Goal: Task Accomplishment & Management: Manage account settings

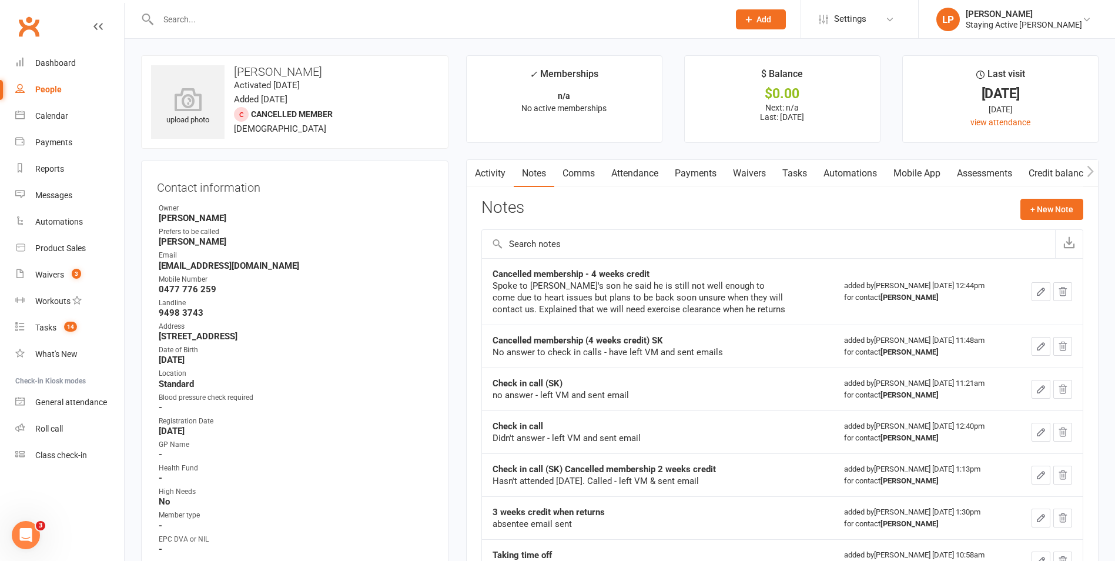
click at [360, 19] on input "text" at bounding box center [438, 19] width 566 height 16
click at [219, 21] on input "text" at bounding box center [438, 19] width 566 height 16
click at [244, 14] on input "text" at bounding box center [438, 19] width 566 height 16
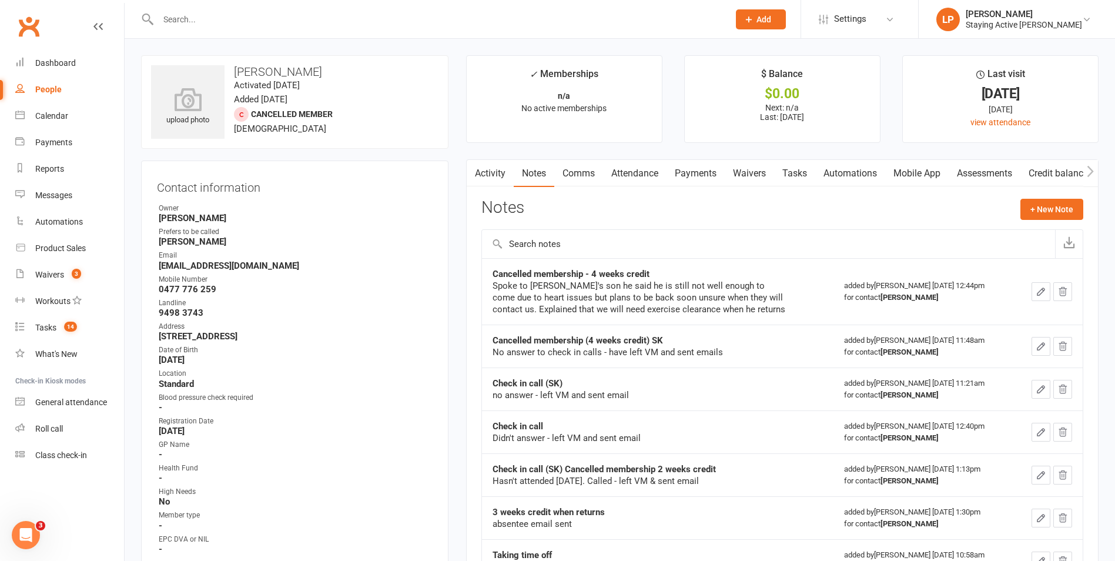
click at [273, 15] on input "text" at bounding box center [438, 19] width 566 height 16
type input "mar"
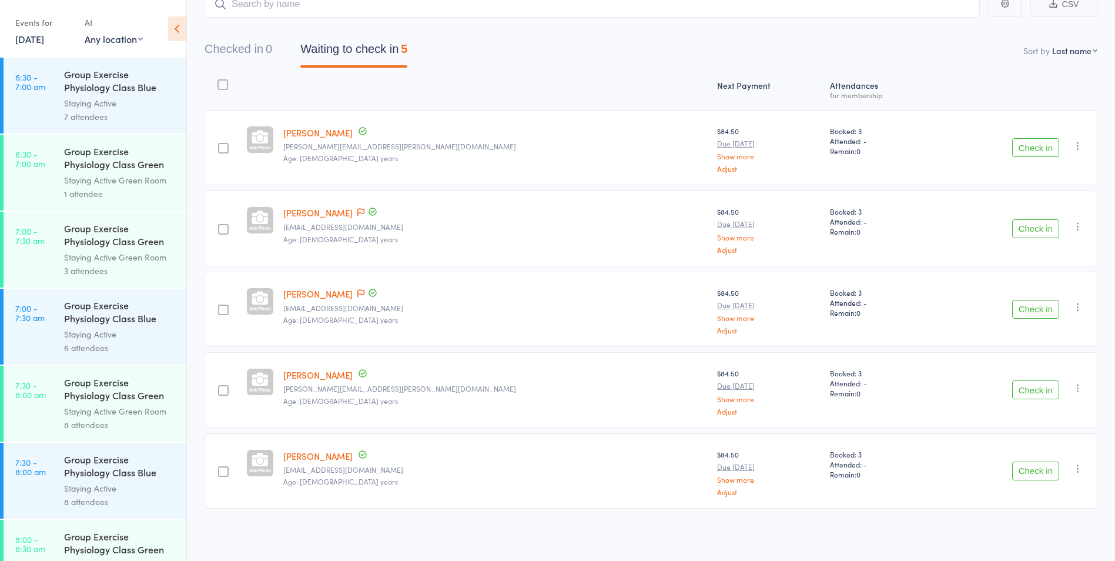
scroll to position [705, 0]
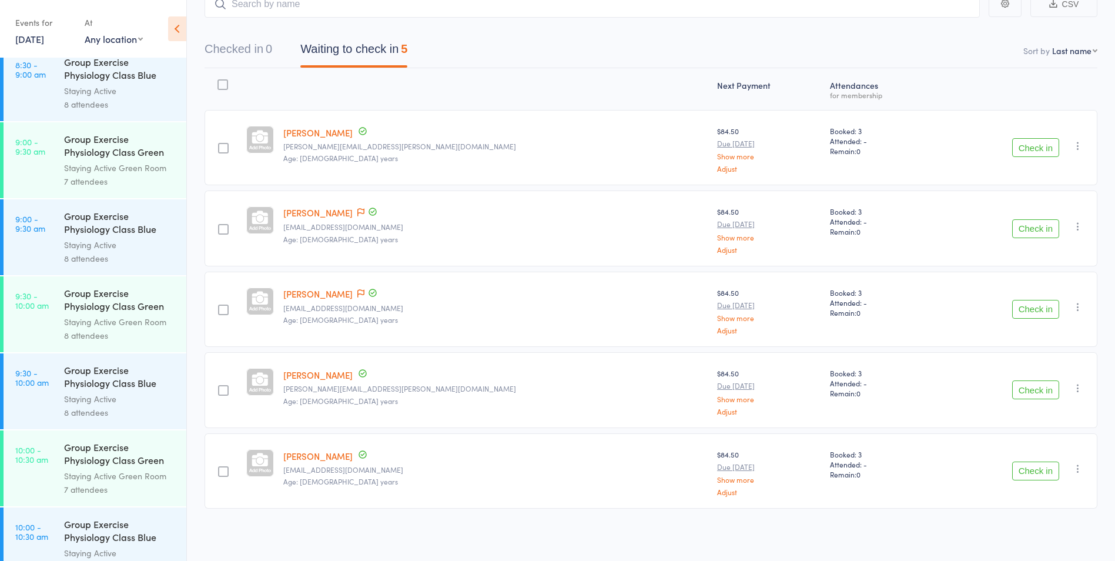
click at [524, 78] on div at bounding box center [496, 88] width 434 height 31
click at [462, 76] on div at bounding box center [496, 88] width 434 height 31
click at [473, 88] on div at bounding box center [496, 88] width 434 height 31
click at [473, 85] on div at bounding box center [496, 88] width 434 height 31
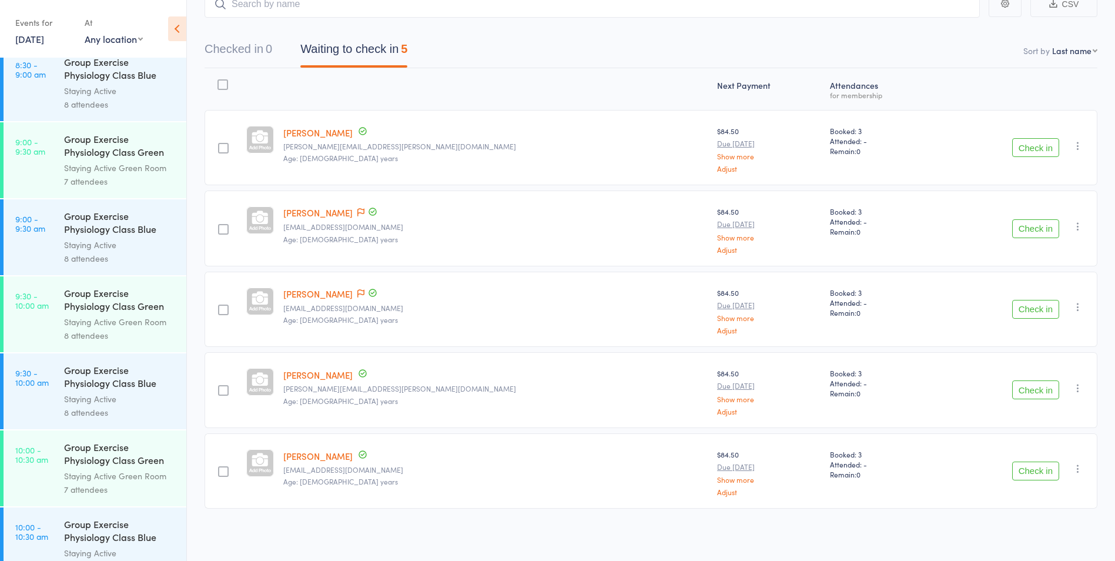
click at [473, 85] on div at bounding box center [496, 88] width 434 height 31
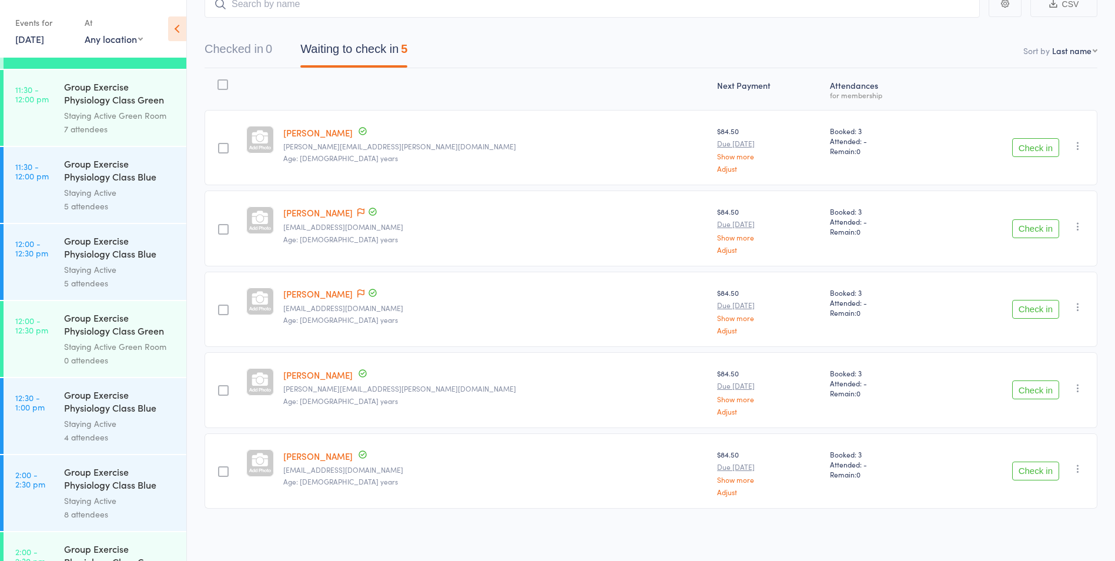
scroll to position [1528, 0]
click at [58, 413] on link "12:30 - 1:00 pm Group Exercise Physiology Class Blue Room Staying Active 4 atte…" at bounding box center [95, 415] width 183 height 76
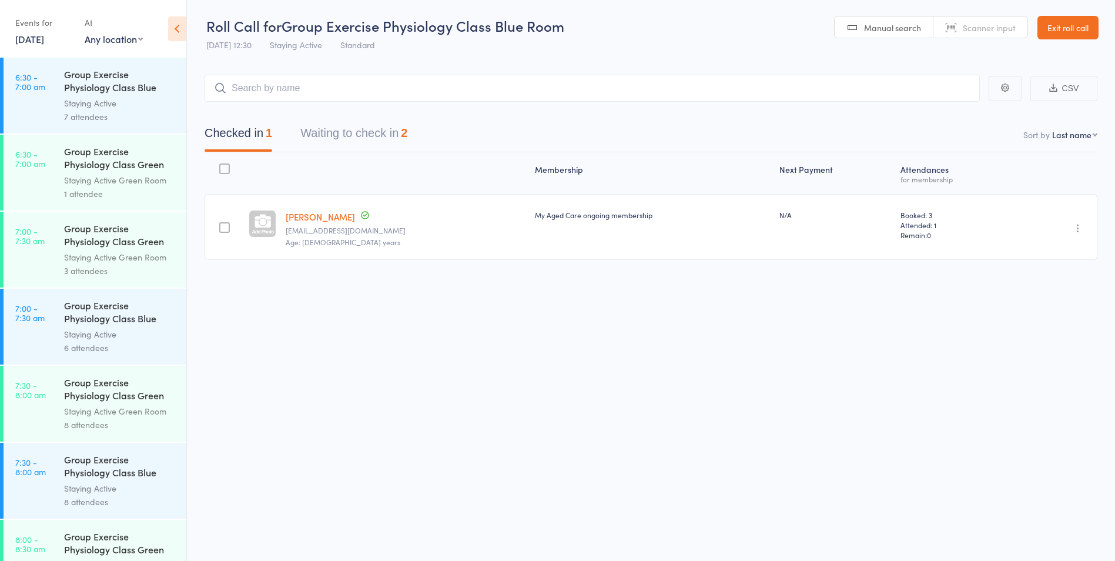
click at [367, 132] on button "Waiting to check in 2" at bounding box center [353, 135] width 107 height 31
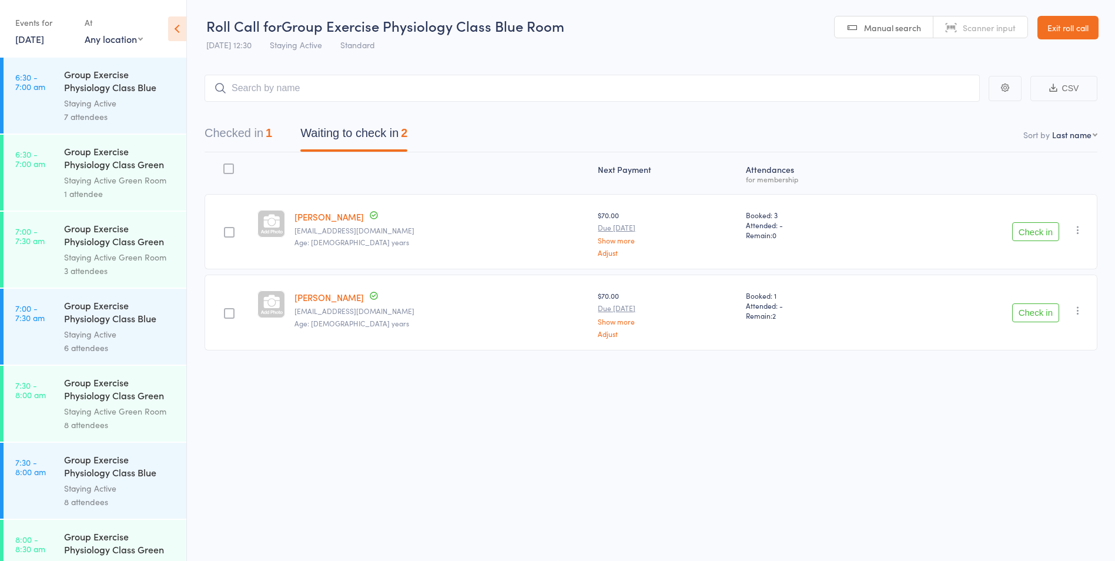
click at [1012, 314] on button "Check in" at bounding box center [1035, 312] width 47 height 19
click at [1045, 233] on button "Check in" at bounding box center [1035, 231] width 47 height 19
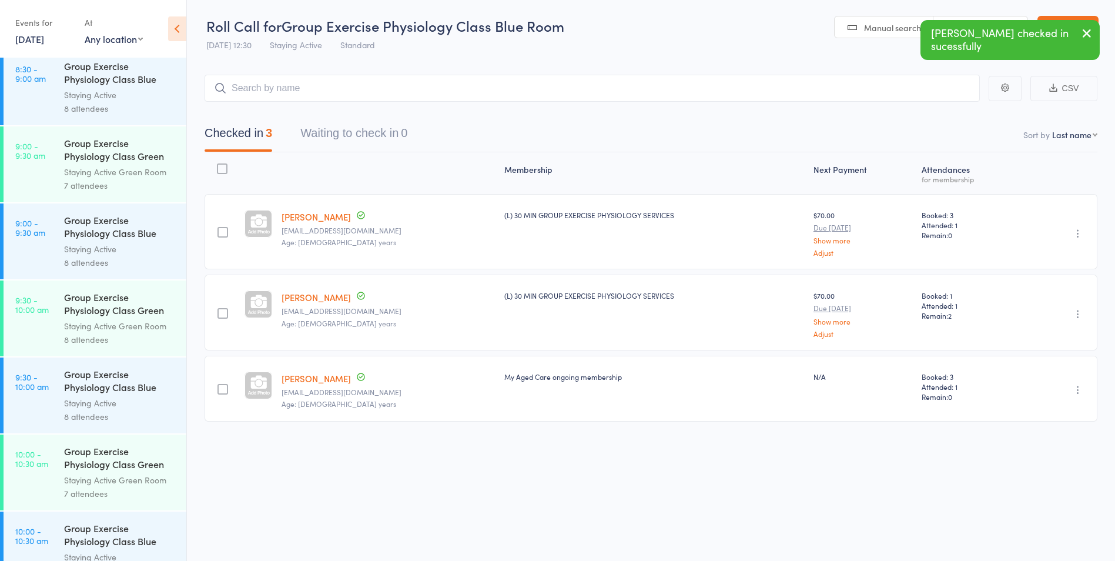
scroll to position [764, 0]
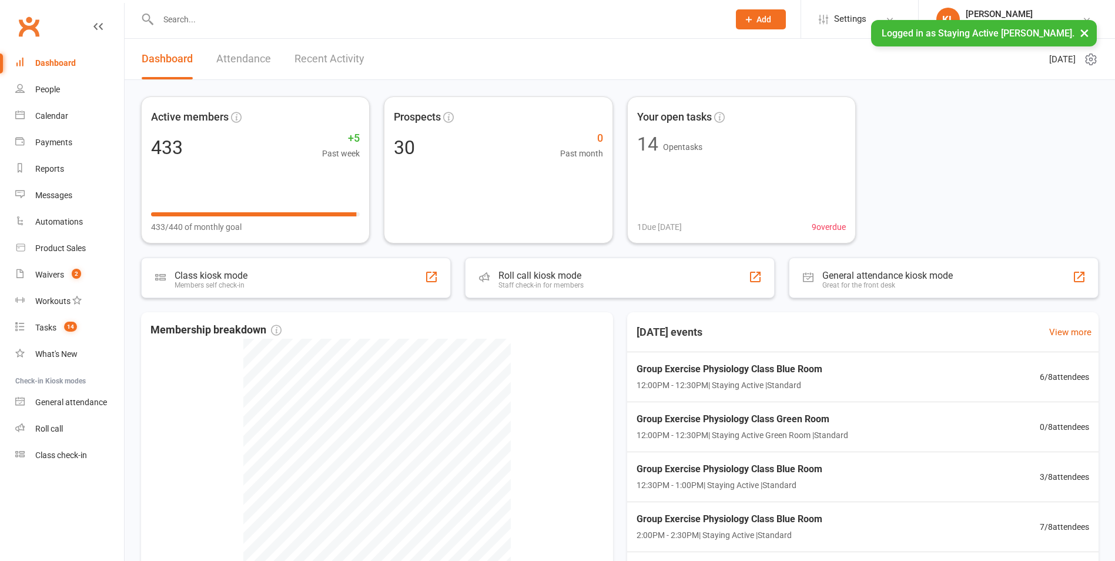
click at [233, 22] on input "text" at bounding box center [438, 19] width 566 height 16
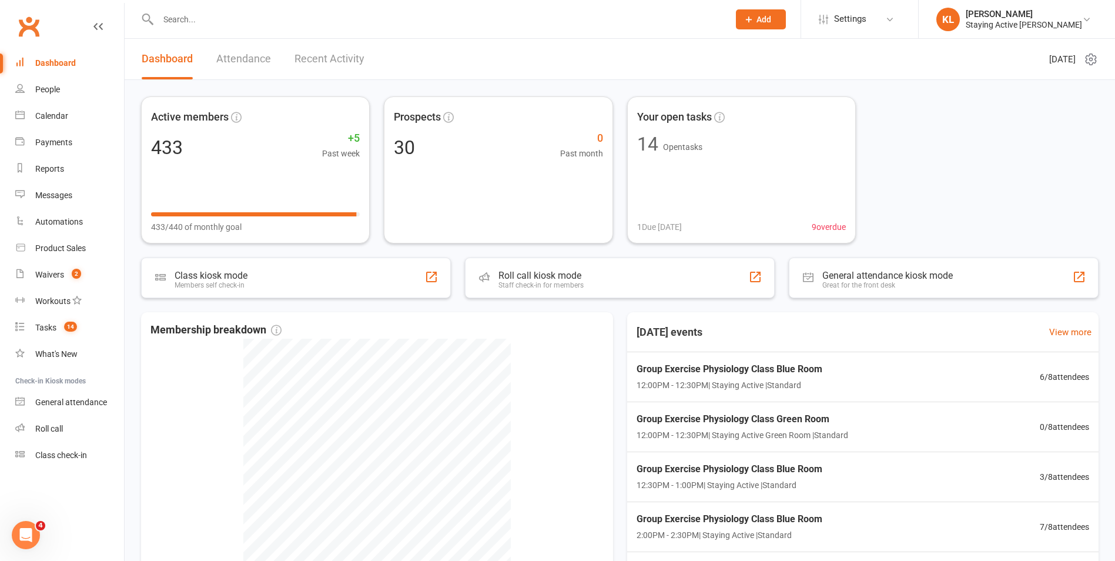
click at [247, 18] on input "text" at bounding box center [438, 19] width 566 height 16
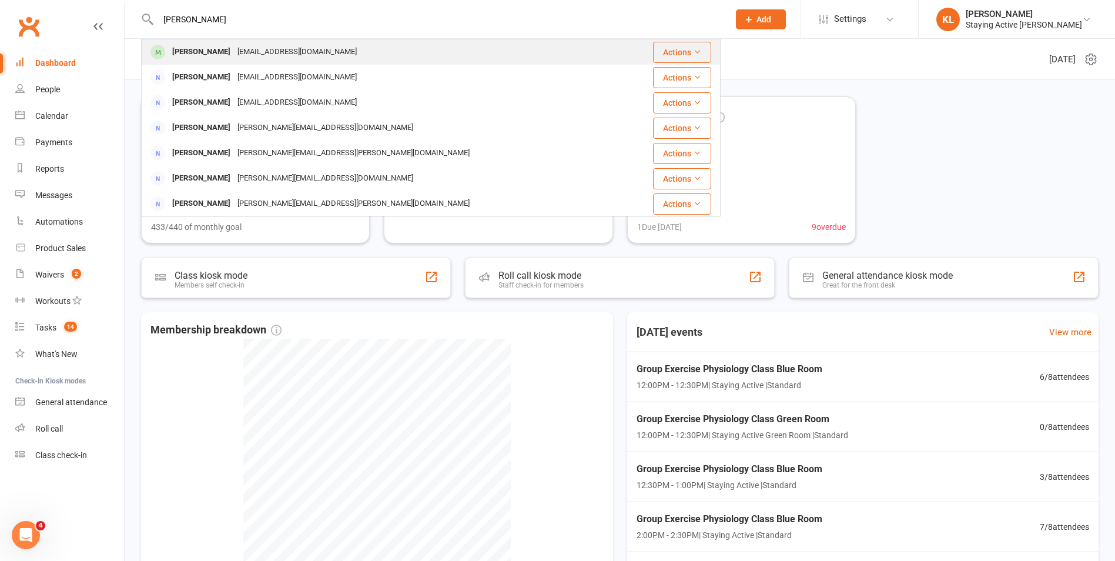
type input "[PERSON_NAME]"
click at [241, 48] on div "[EMAIL_ADDRESS][DOMAIN_NAME]" at bounding box center [297, 51] width 126 height 17
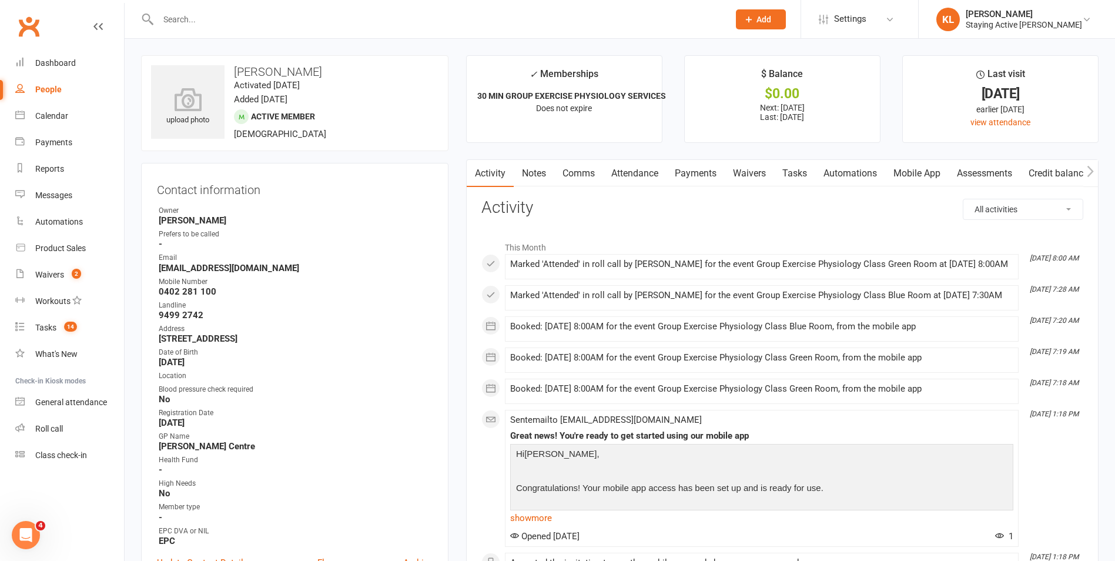
click at [696, 174] on link "Payments" at bounding box center [695, 173] width 58 height 27
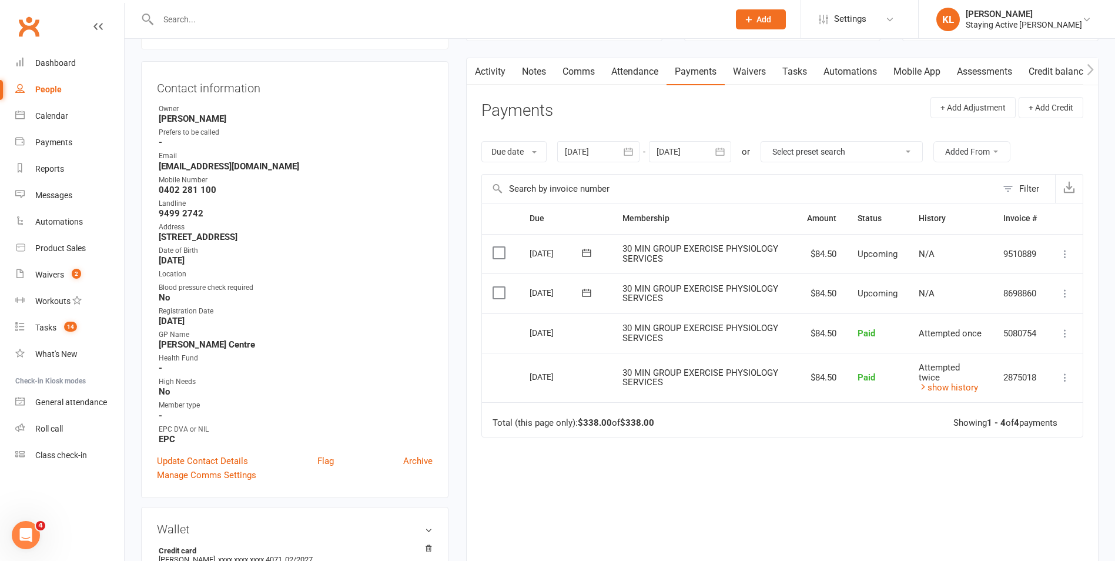
scroll to position [118, 0]
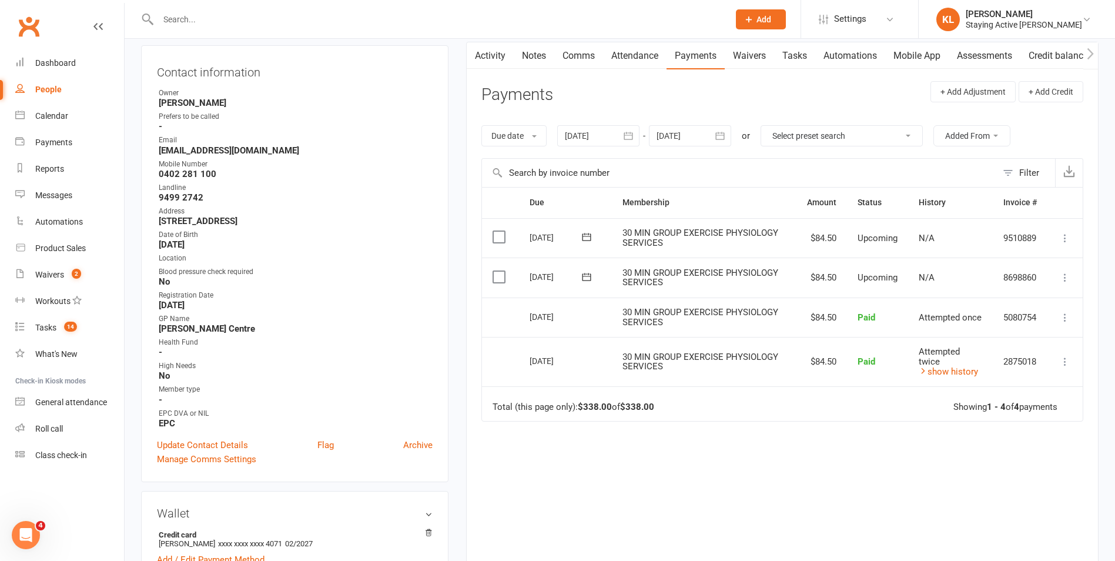
click at [603, 137] on div at bounding box center [598, 135] width 82 height 21
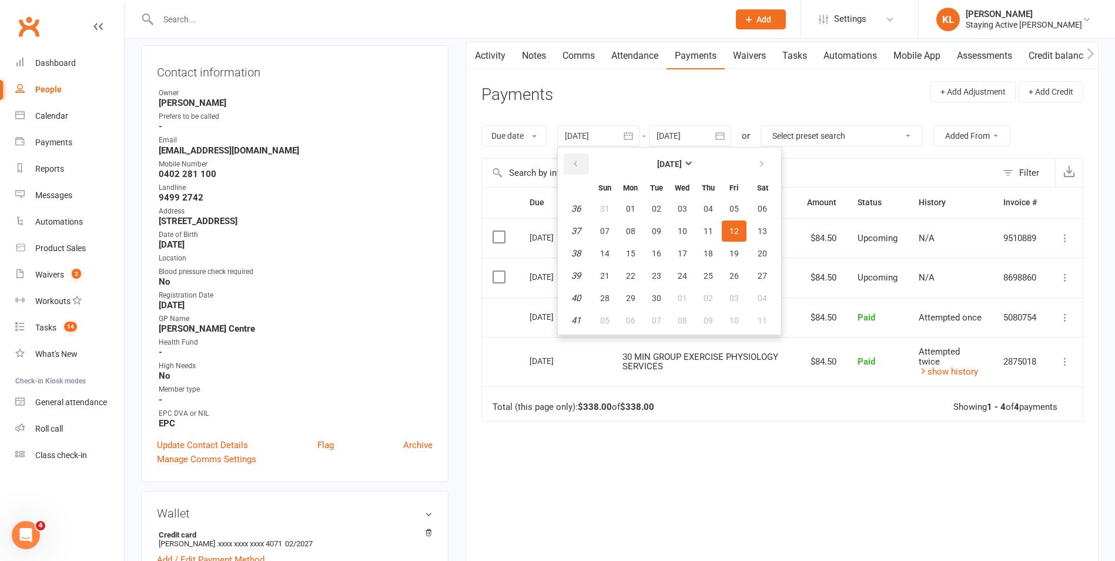
click at [579, 162] on icon "button" at bounding box center [575, 163] width 8 height 9
click at [682, 252] on span "13" at bounding box center [682, 253] width 9 height 9
type input "[DATE]"
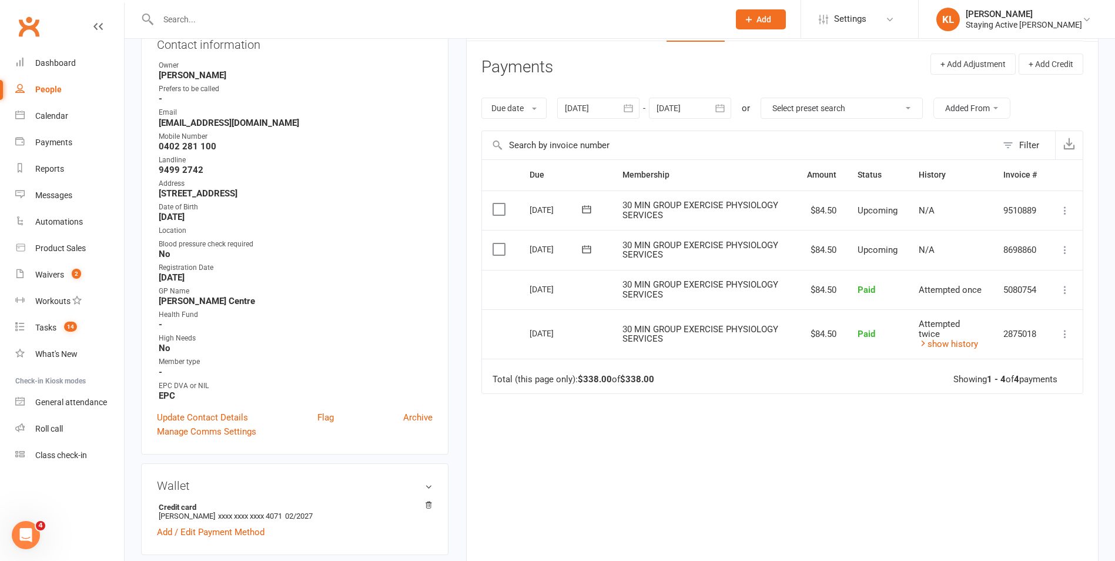
scroll to position [176, 0]
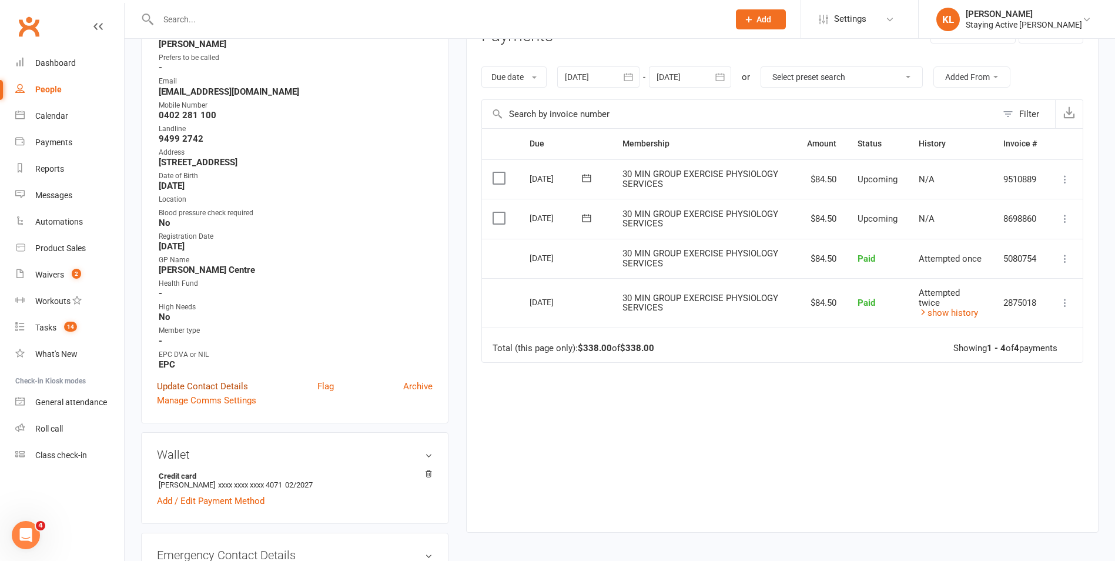
click at [199, 385] on link "Update Contact Details" at bounding box center [202, 386] width 91 height 14
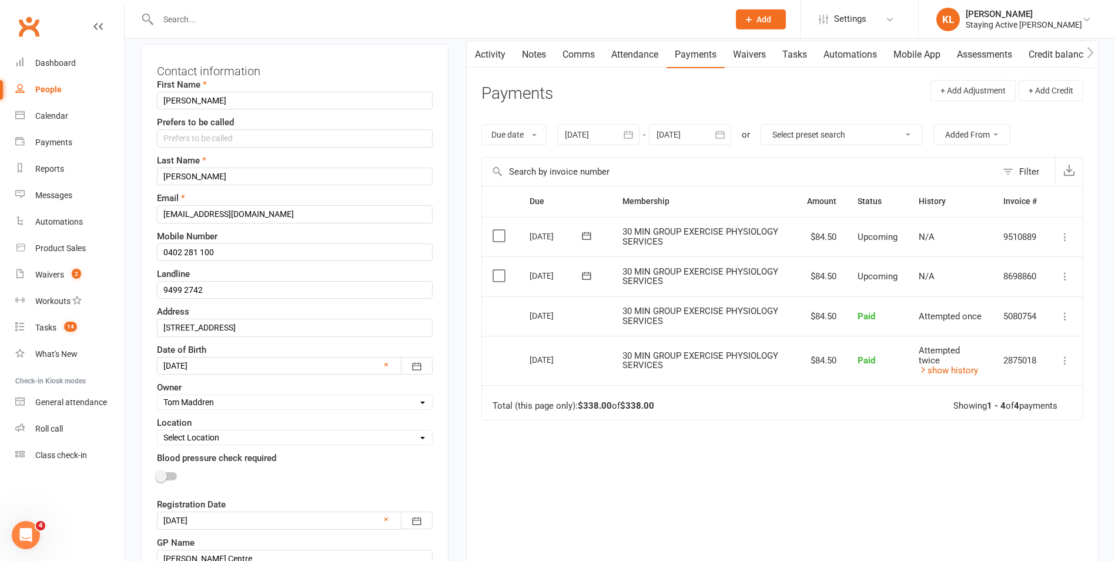
scroll to position [55, 0]
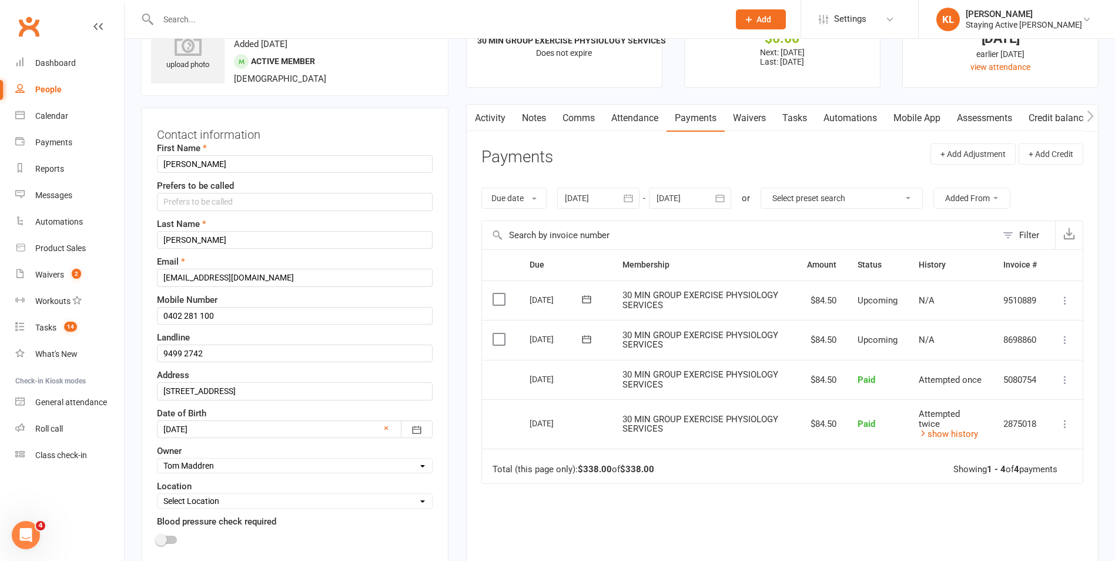
click at [212, 468] on select "Select Owner Staying Active Green Room [PERSON_NAME] [PERSON_NAME] [PERSON_NAME…" at bounding box center [294, 465] width 274 height 13
select select "9"
click at [157, 460] on select "Select Owner Staying Active Green Room [PERSON_NAME] [PERSON_NAME] [PERSON_NAME…" at bounding box center [294, 465] width 274 height 13
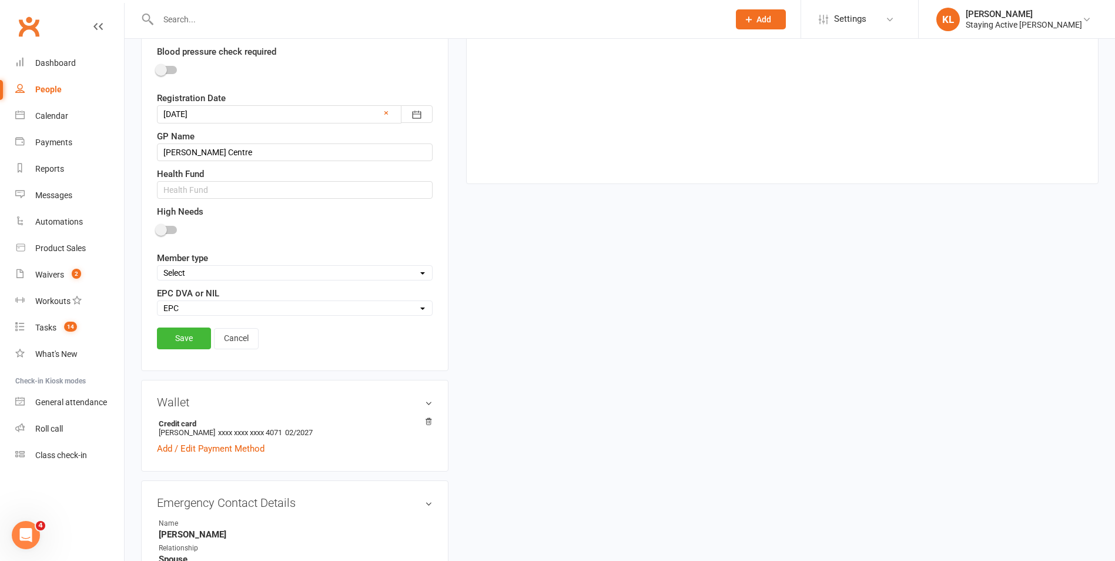
scroll to position [525, 0]
click at [179, 337] on link "Save" at bounding box center [184, 337] width 54 height 21
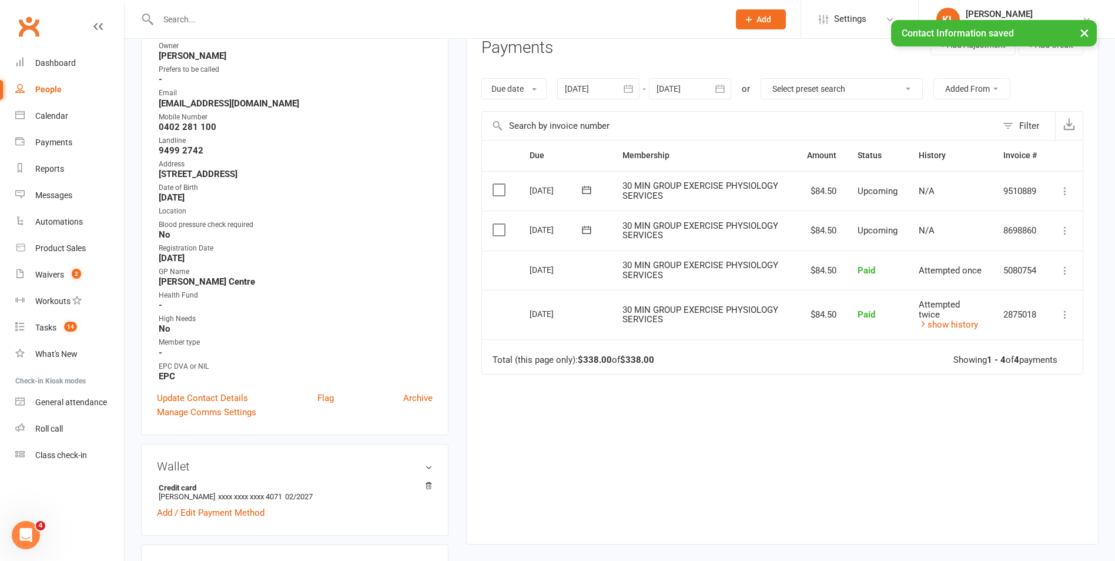
scroll to position [176, 0]
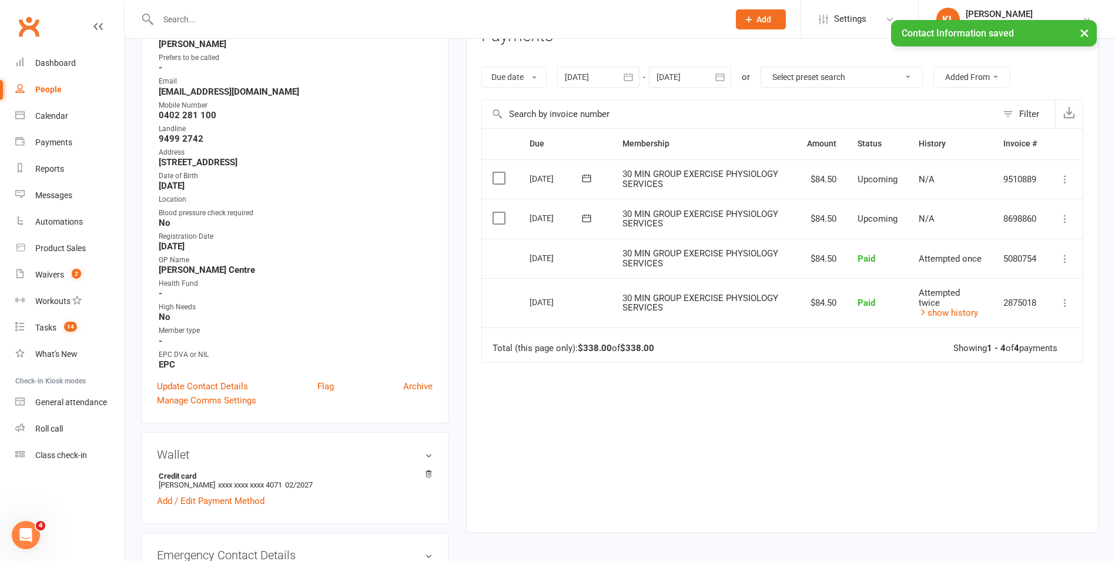
click at [1071, 299] on button at bounding box center [1065, 303] width 14 height 14
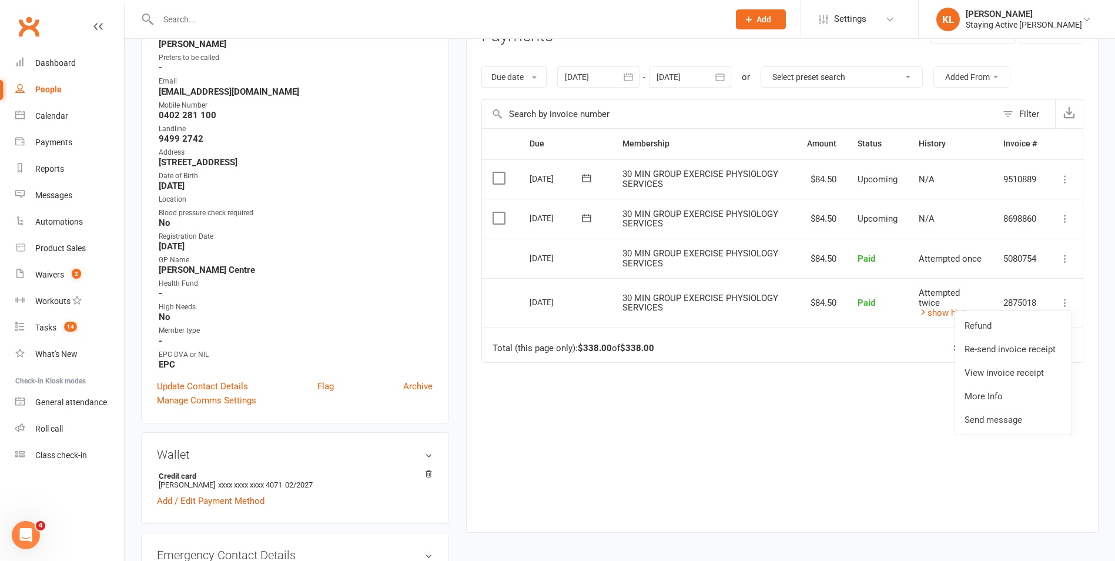
click at [886, 374] on div "Due Contact Membership Amount Status History Invoice # Select this [DATE] [PERS…" at bounding box center [782, 321] width 602 height 386
click at [1061, 305] on icon at bounding box center [1065, 303] width 12 height 12
click at [1013, 351] on link "Re-send invoice receipt" at bounding box center [1013, 349] width 116 height 24
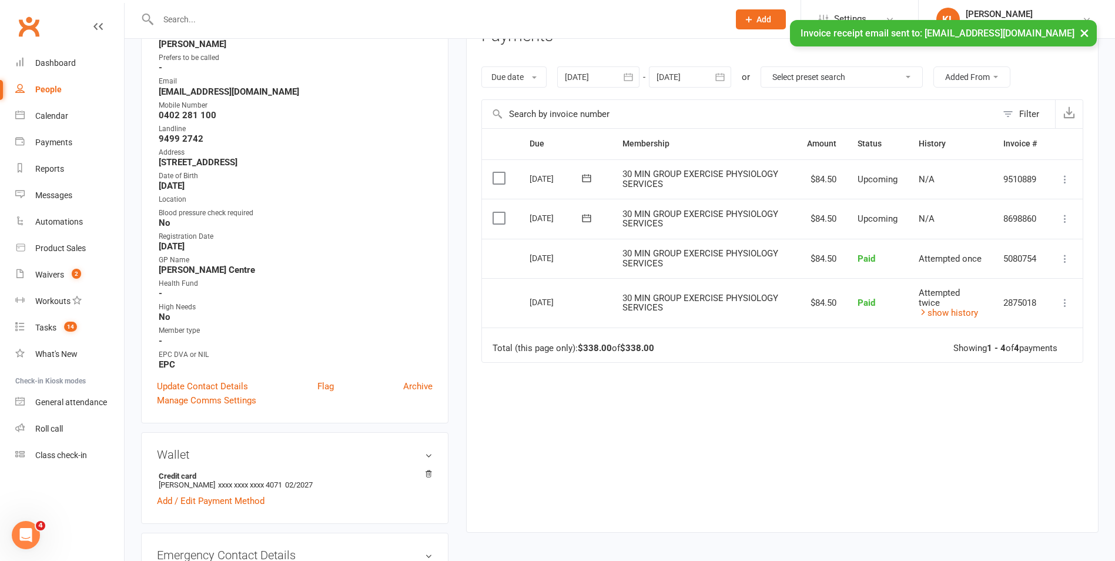
click at [1063, 263] on icon at bounding box center [1065, 259] width 12 height 12
click at [1036, 302] on link "Re-send invoice receipt" at bounding box center [1013, 305] width 116 height 24
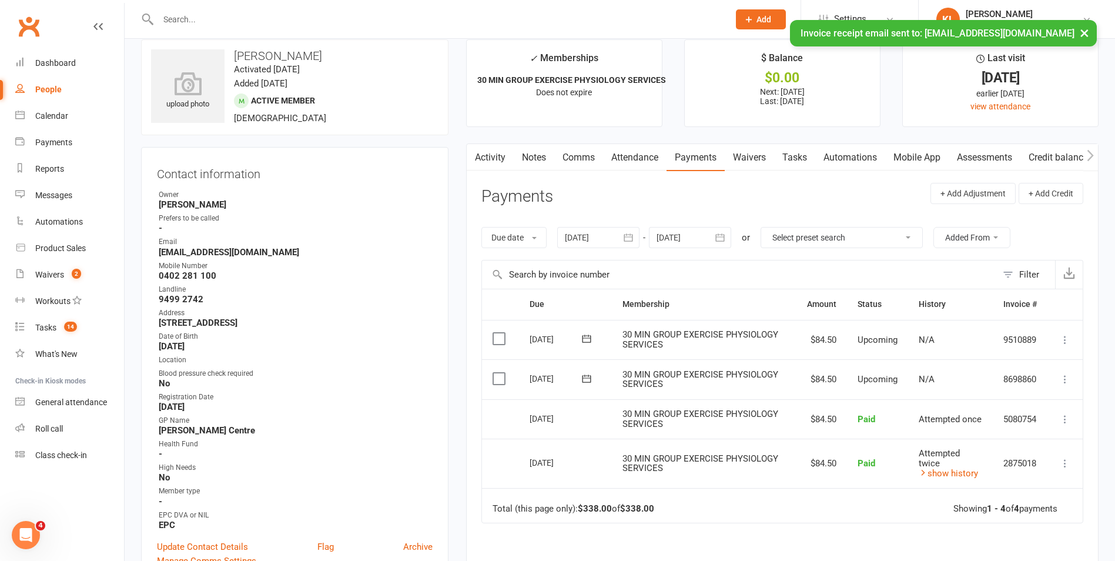
scroll to position [0, 0]
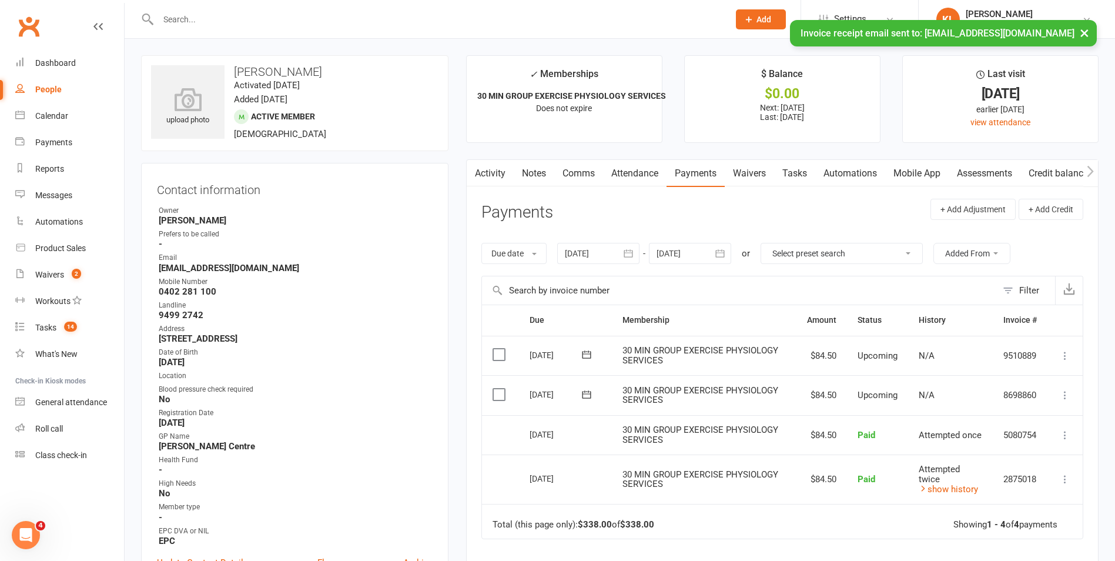
click at [539, 172] on link "Notes" at bounding box center [534, 173] width 41 height 27
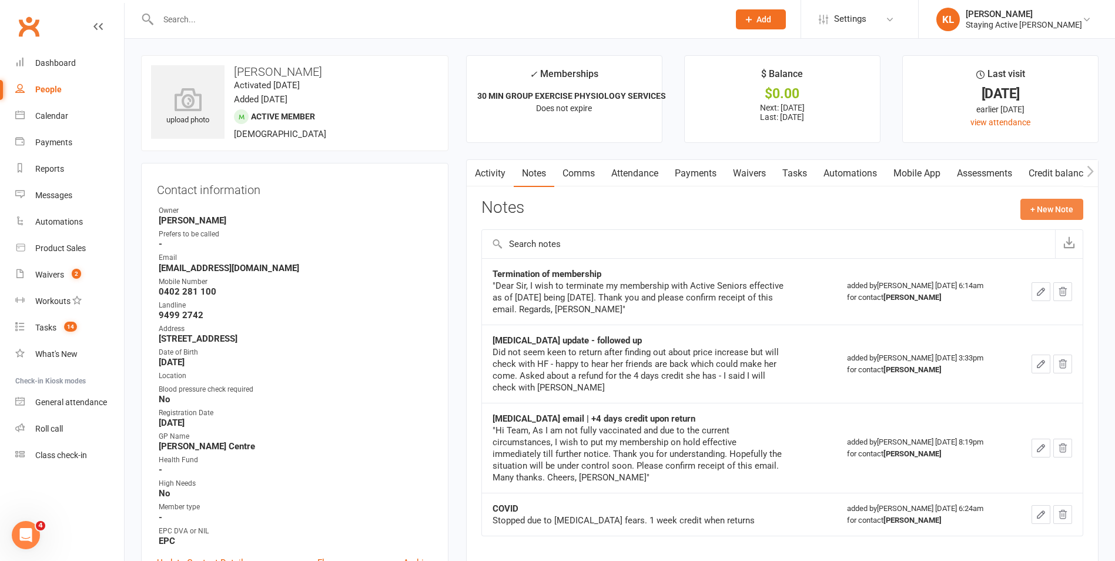
click at [1037, 206] on button "+ New Note" at bounding box center [1051, 209] width 63 height 21
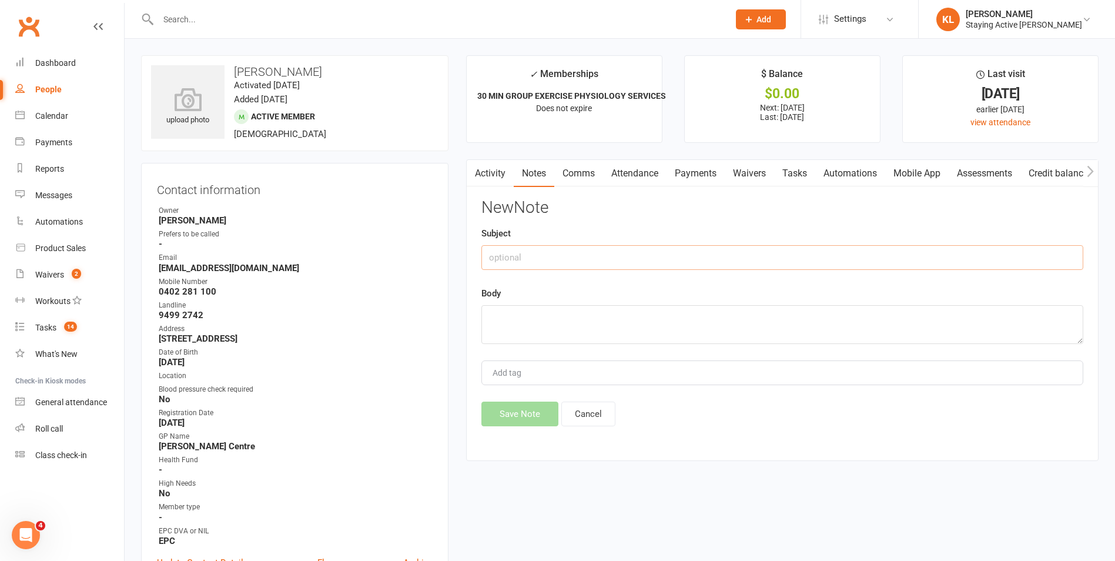
click at [511, 250] on input "text" at bounding box center [782, 257] width 602 height 25
click at [486, 256] on input "Owner" at bounding box center [782, 257] width 602 height 25
type input "Change of owner"
click at [495, 313] on textarea at bounding box center [782, 324] width 602 height 39
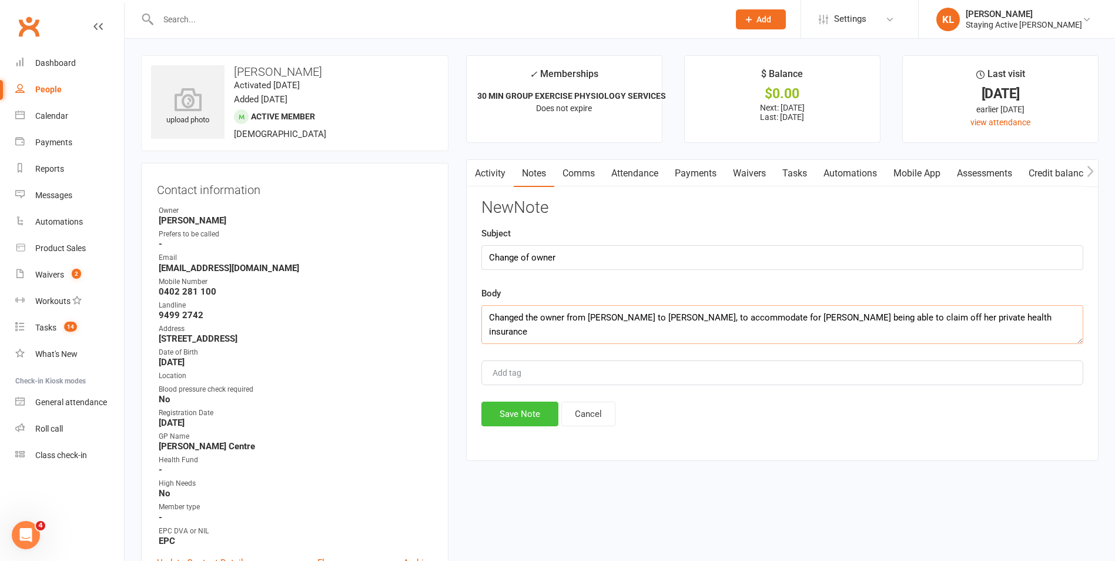
type textarea "Changed the owner from [PERSON_NAME] to [PERSON_NAME], to accommodate for [PERS…"
click at [527, 422] on button "Save Note" at bounding box center [519, 413] width 77 height 25
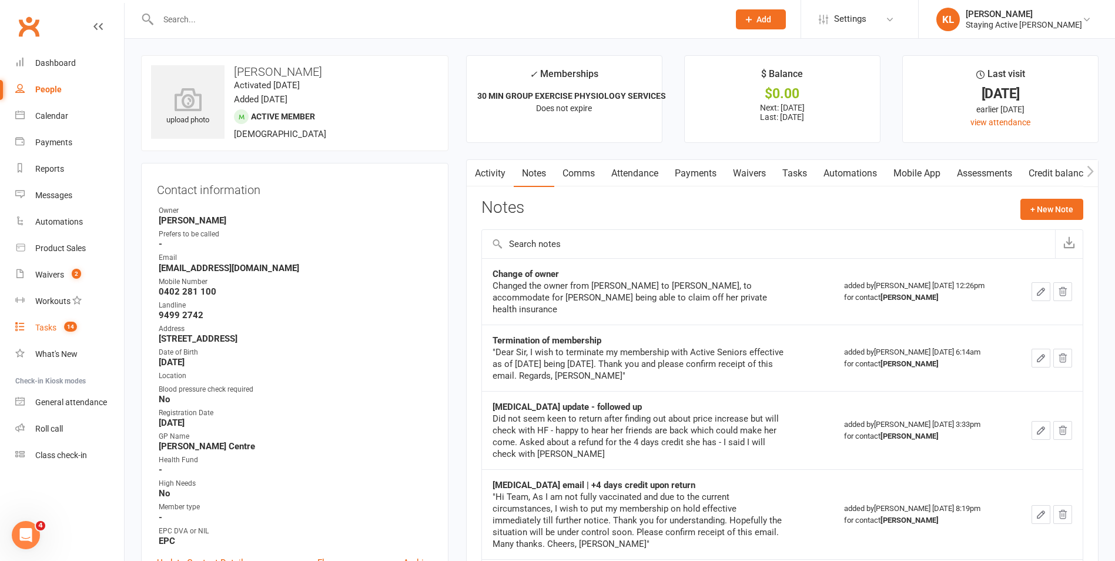
click at [46, 331] on div "Tasks" at bounding box center [45, 327] width 21 height 9
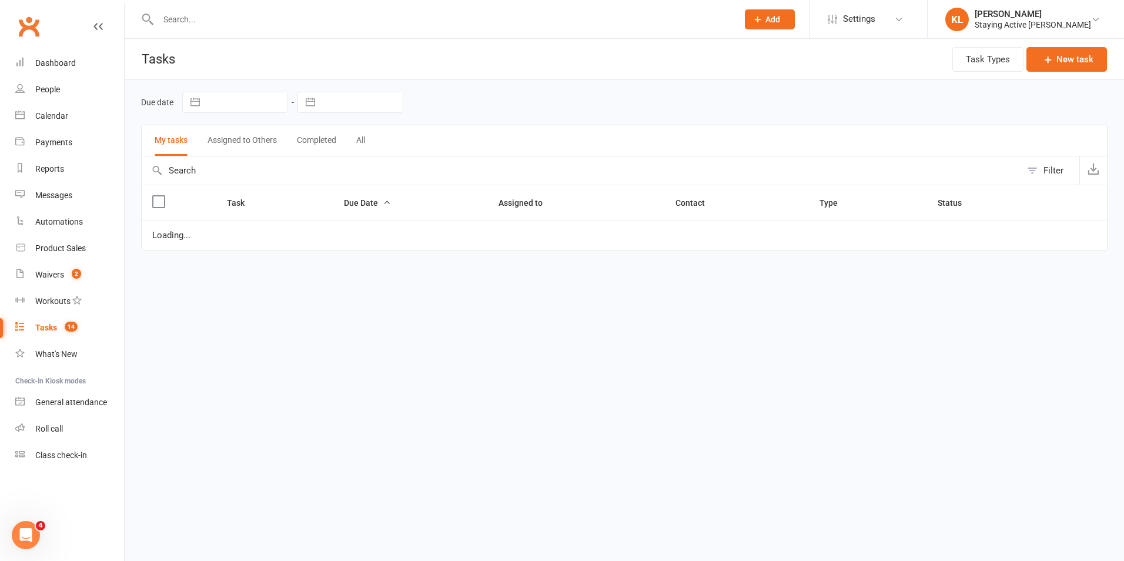
select select "waiting"
select select "started"
select select "waiting"
select select "started"
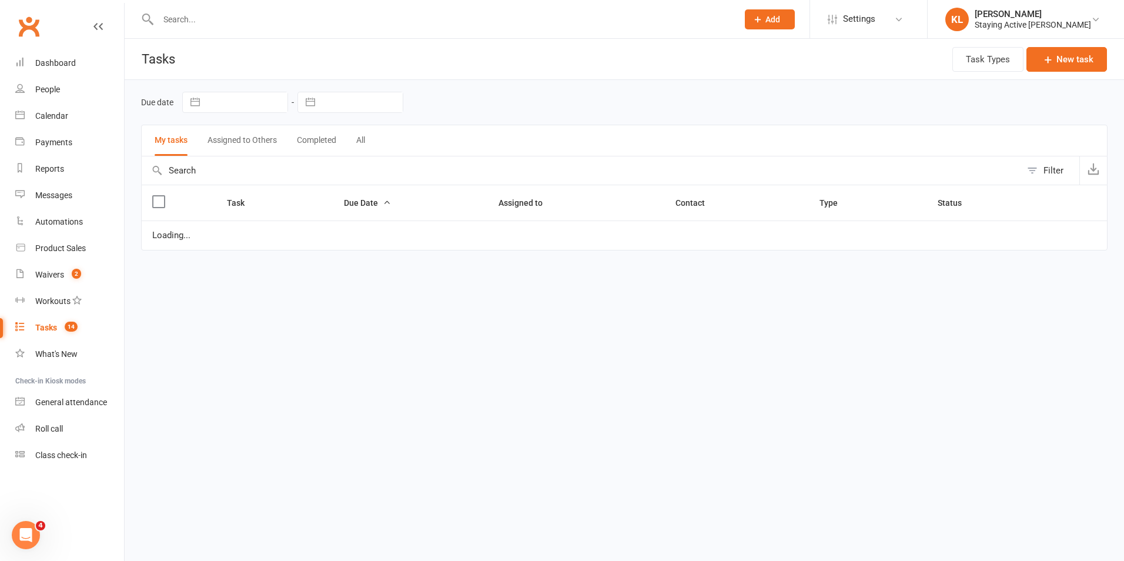
select select "started"
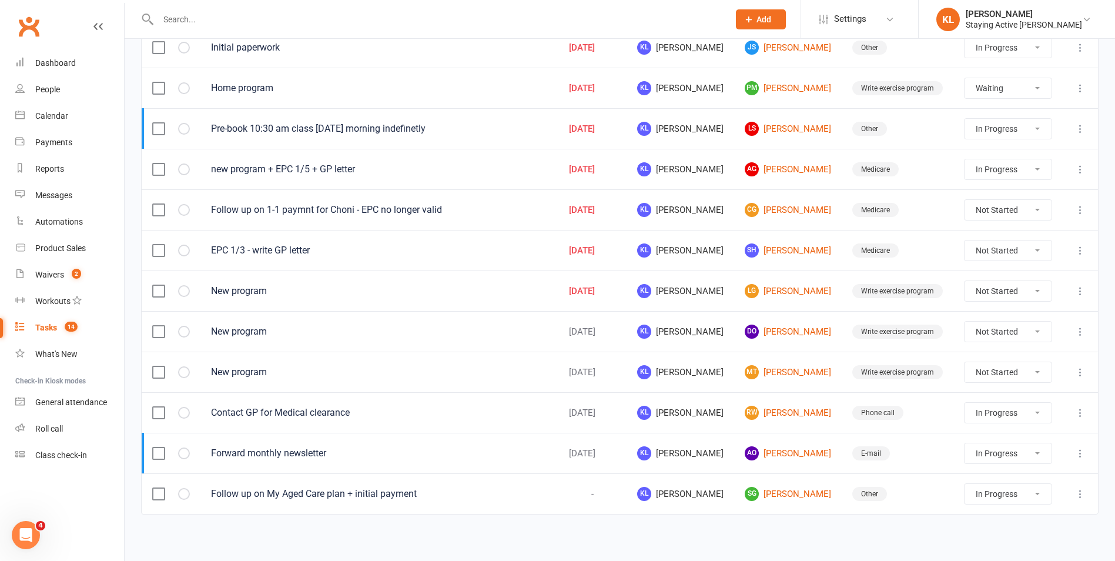
scroll to position [278, 0]
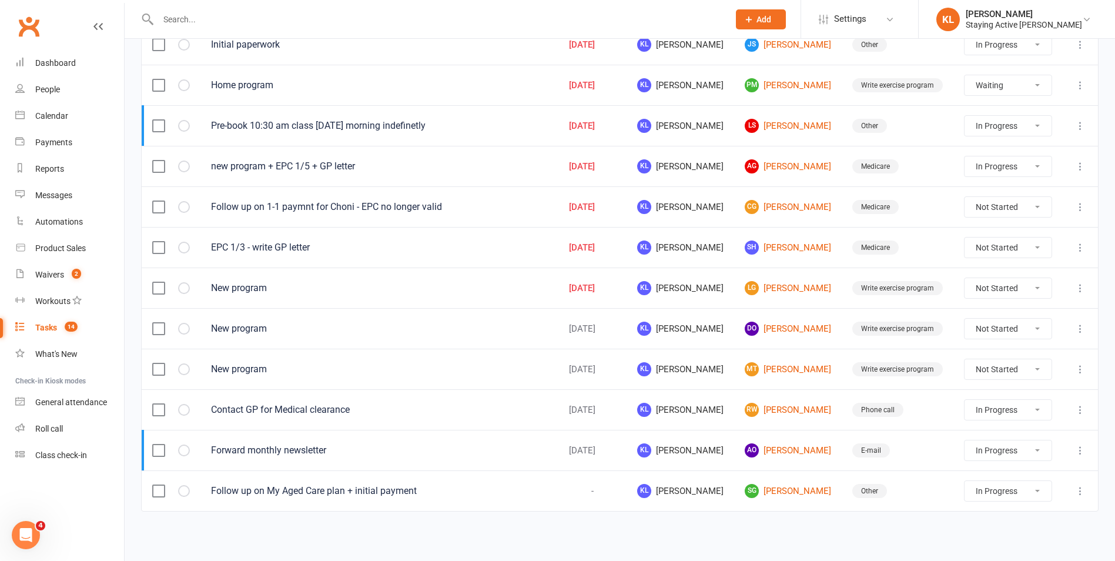
click at [969, 290] on select "Not Started In Progress Waiting Complete" at bounding box center [1007, 288] width 87 height 20
click at [964, 278] on select "Not Started In Progress Waiting Complete" at bounding box center [1007, 288] width 87 height 20
select select "unstarted"
select select "waiting"
select select "started"
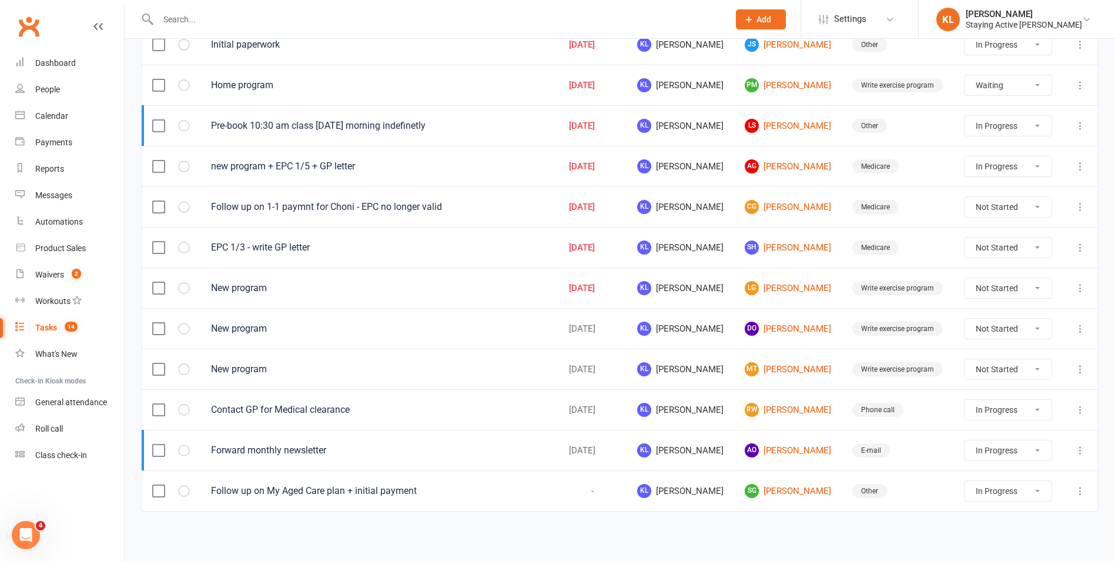
select select "started"
select select "waiting"
select select "started"
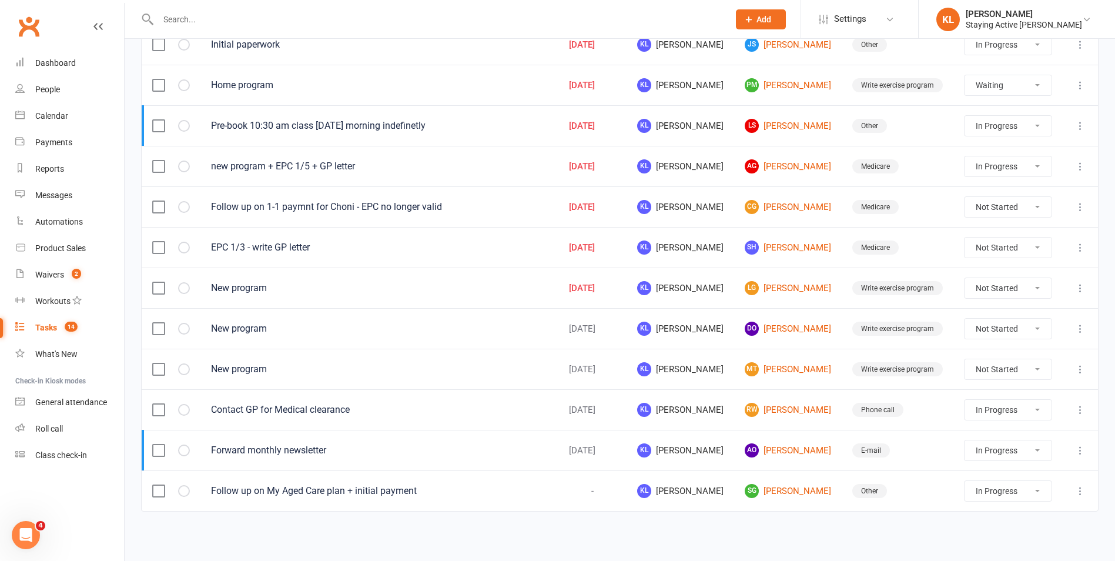
select select "started"
select select "waiting"
select select "started"
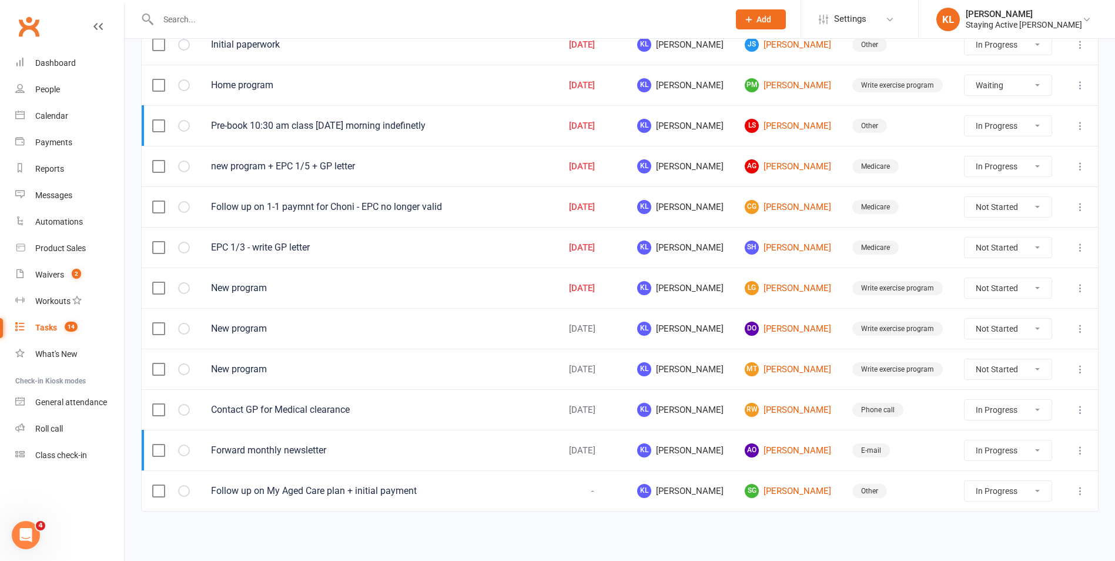
select select "waiting"
select select "started"
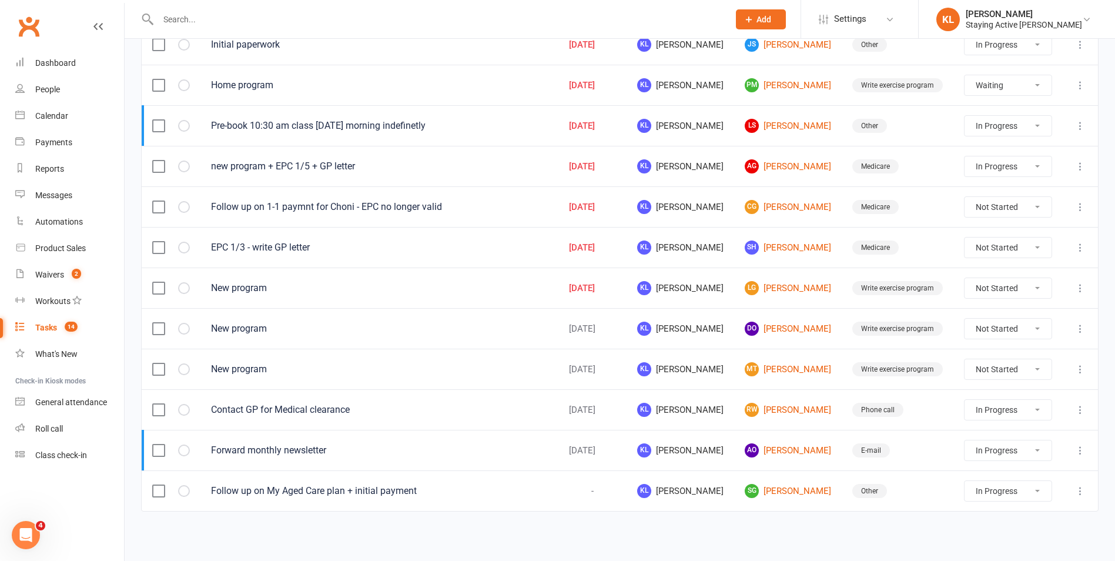
select select "started"
select select "waiting"
select select "started"
select select "waiting"
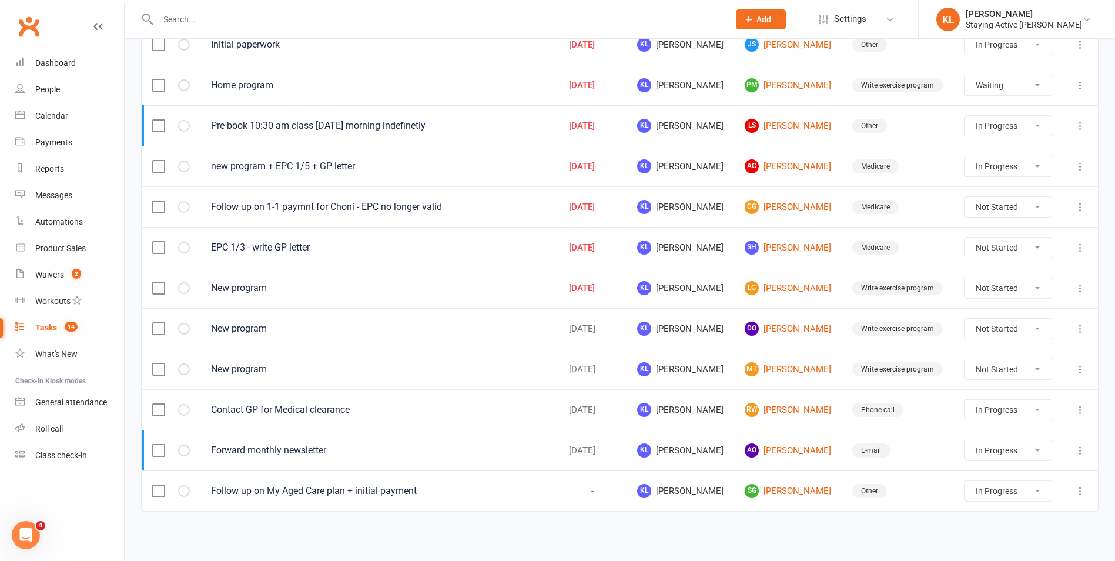
select select "started"
select select "waiting"
select select "started"
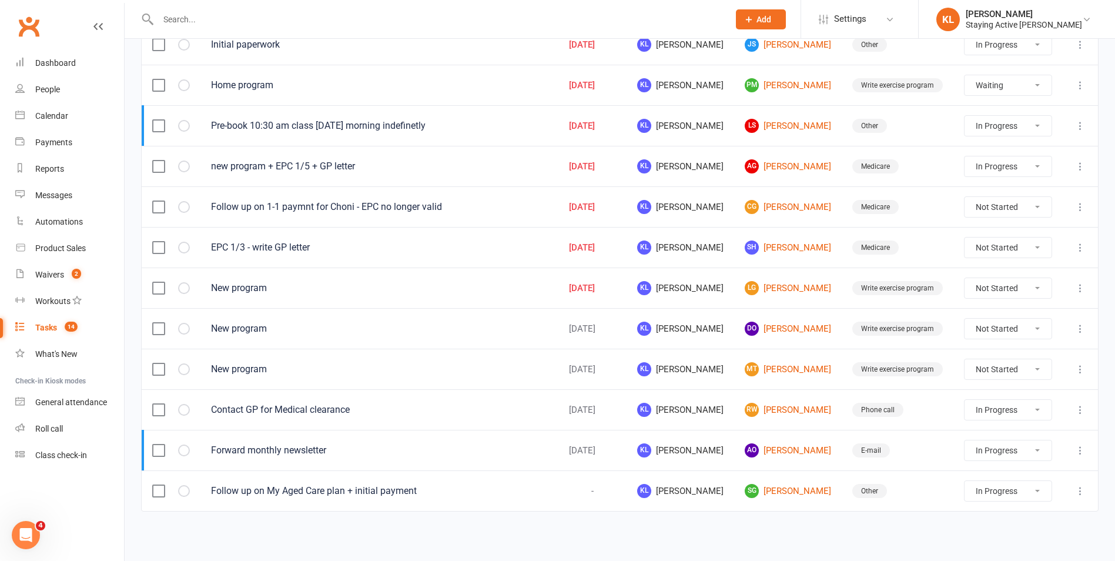
select select "started"
